Goal: Transaction & Acquisition: Download file/media

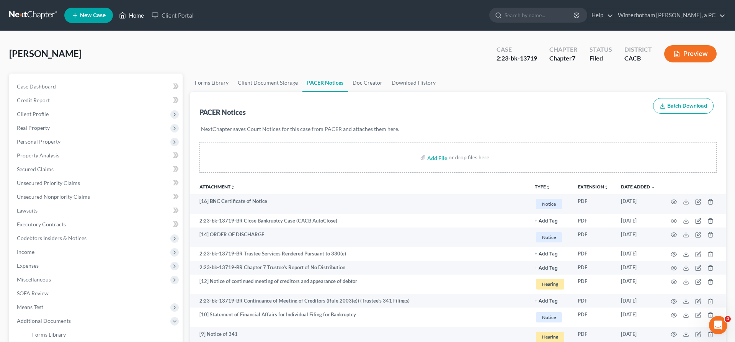
click at [115, 13] on link "Home" at bounding box center [131, 15] width 33 height 14
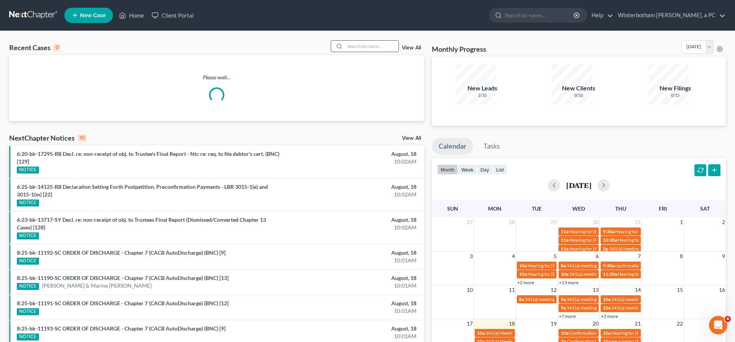
click at [386, 41] on input "search" at bounding box center [372, 46] width 54 height 11
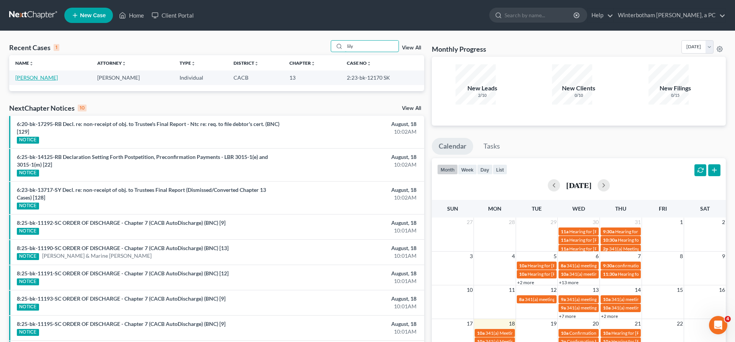
type input "lily"
click at [33, 74] on link "[PERSON_NAME]" at bounding box center [36, 77] width 43 height 7
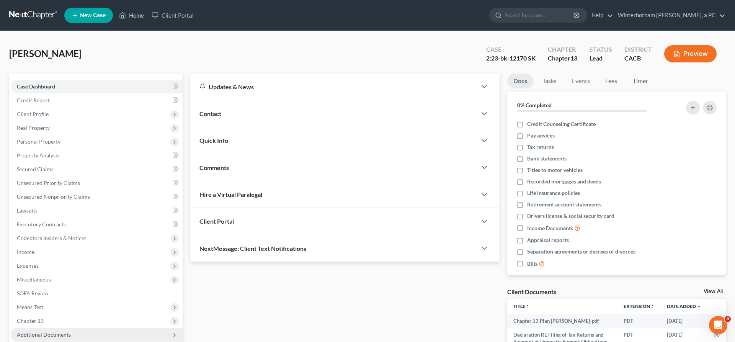
click at [46, 328] on span "Additional Documents" at bounding box center [97, 335] width 172 height 14
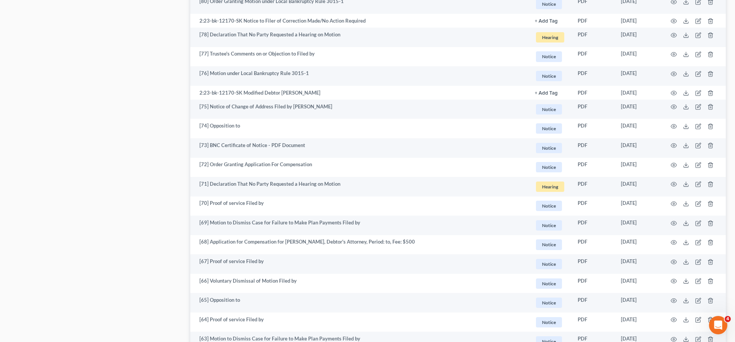
scroll to position [1049, 0]
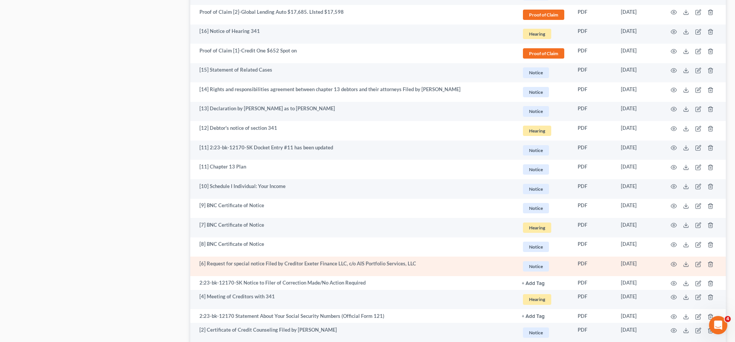
scroll to position [882, 0]
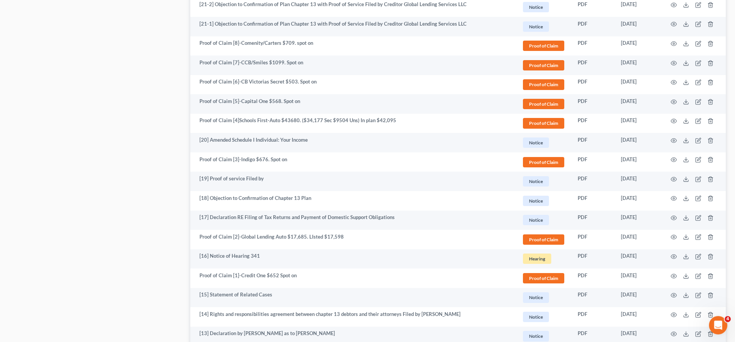
scroll to position [818, 0]
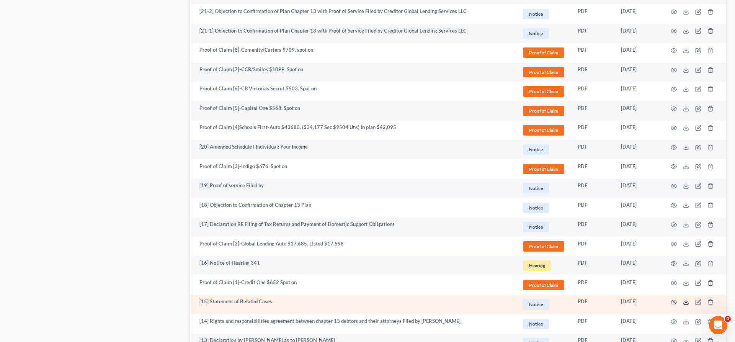
click at [689, 299] on icon at bounding box center [686, 302] width 6 height 6
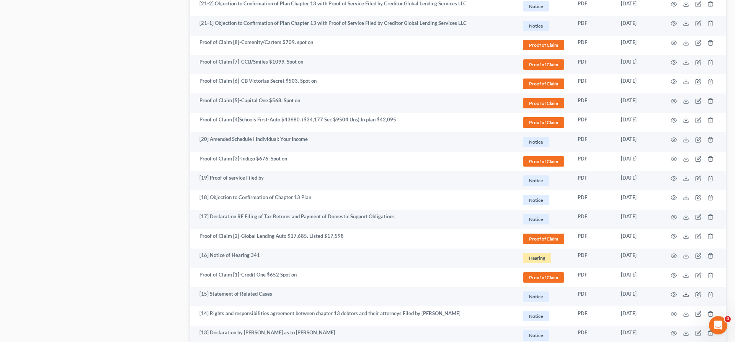
scroll to position [882, 0]
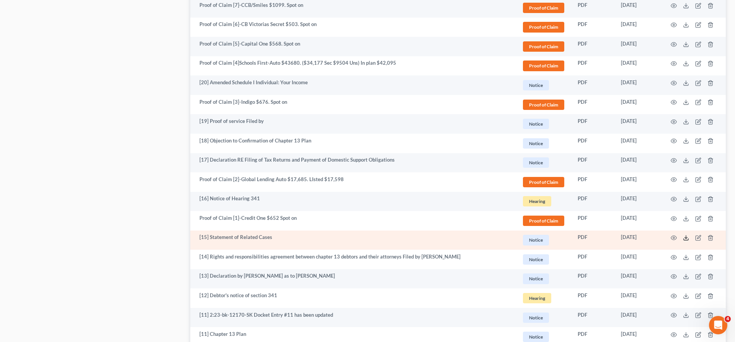
click at [689, 235] on icon at bounding box center [686, 238] width 6 height 6
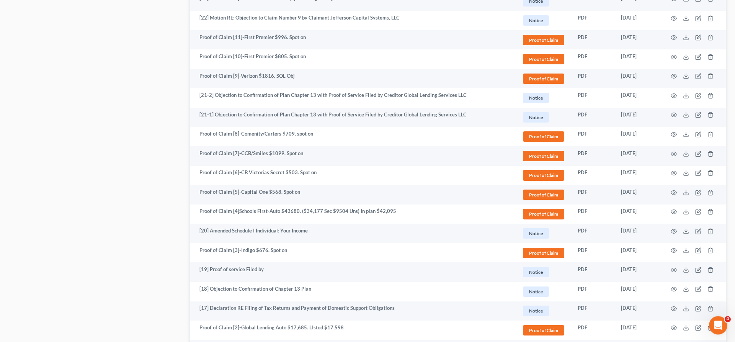
scroll to position [721, 0]
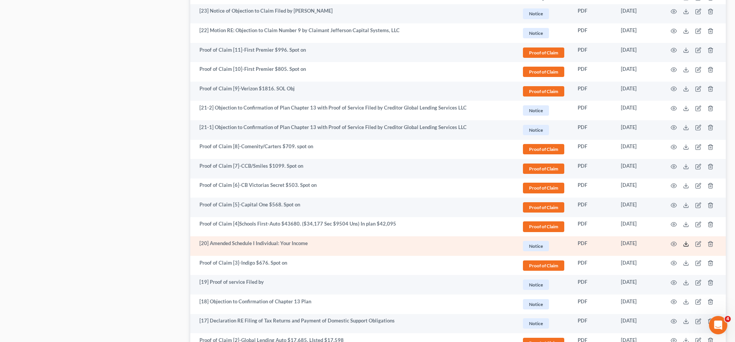
click at [689, 241] on icon at bounding box center [686, 244] width 6 height 6
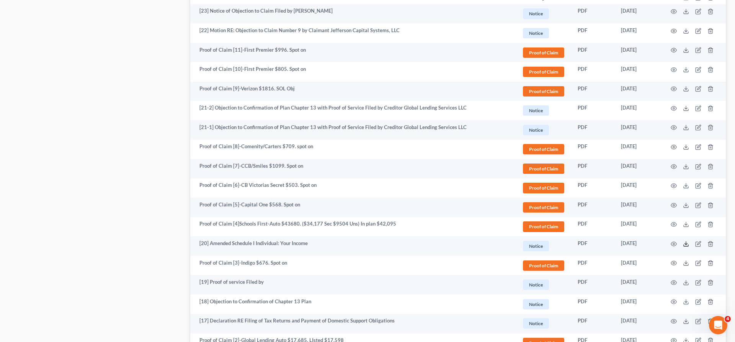
scroll to position [882, 0]
